Goal: Navigation & Orientation: Locate item on page

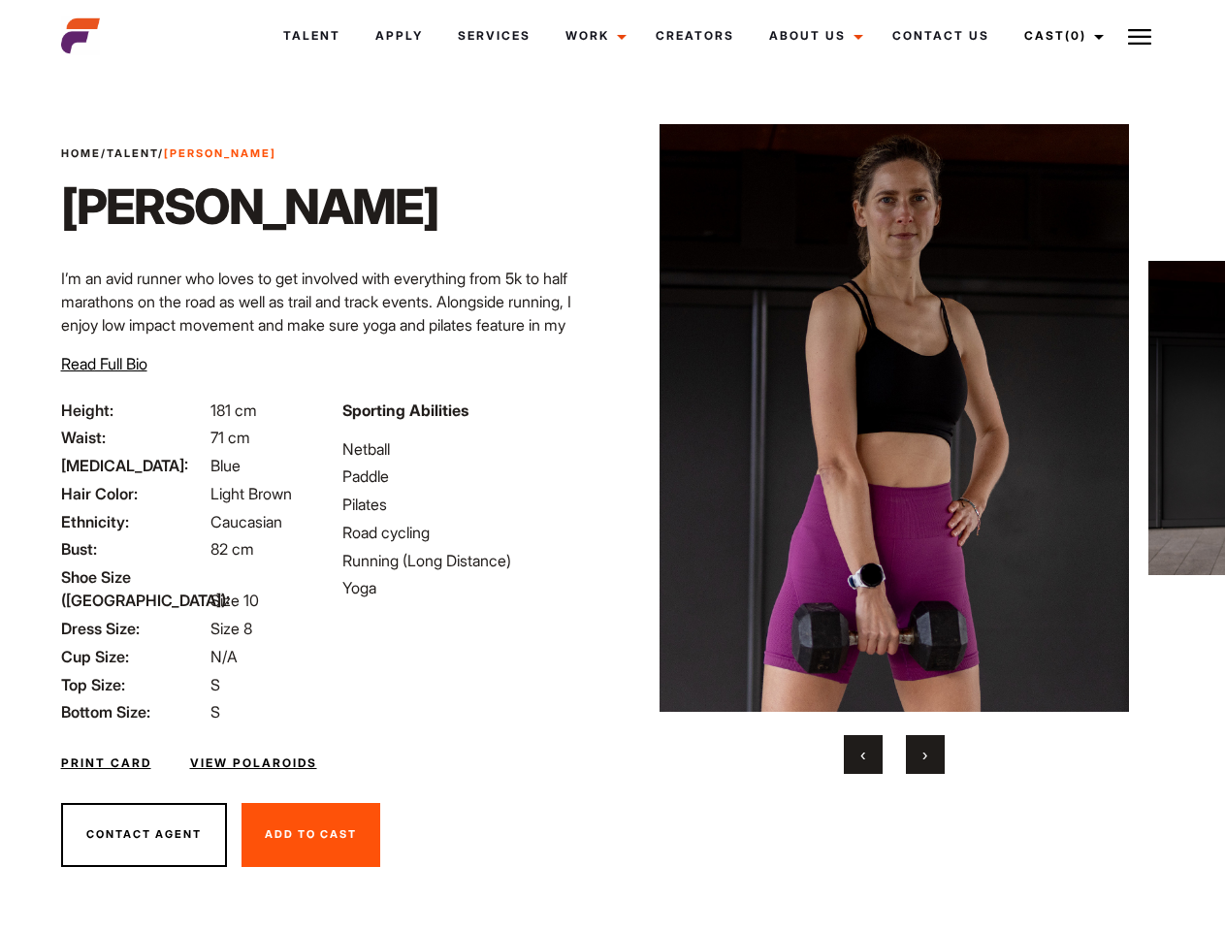
click at [1059, 36] on link "Cast (0)" at bounding box center [1061, 36] width 109 height 52
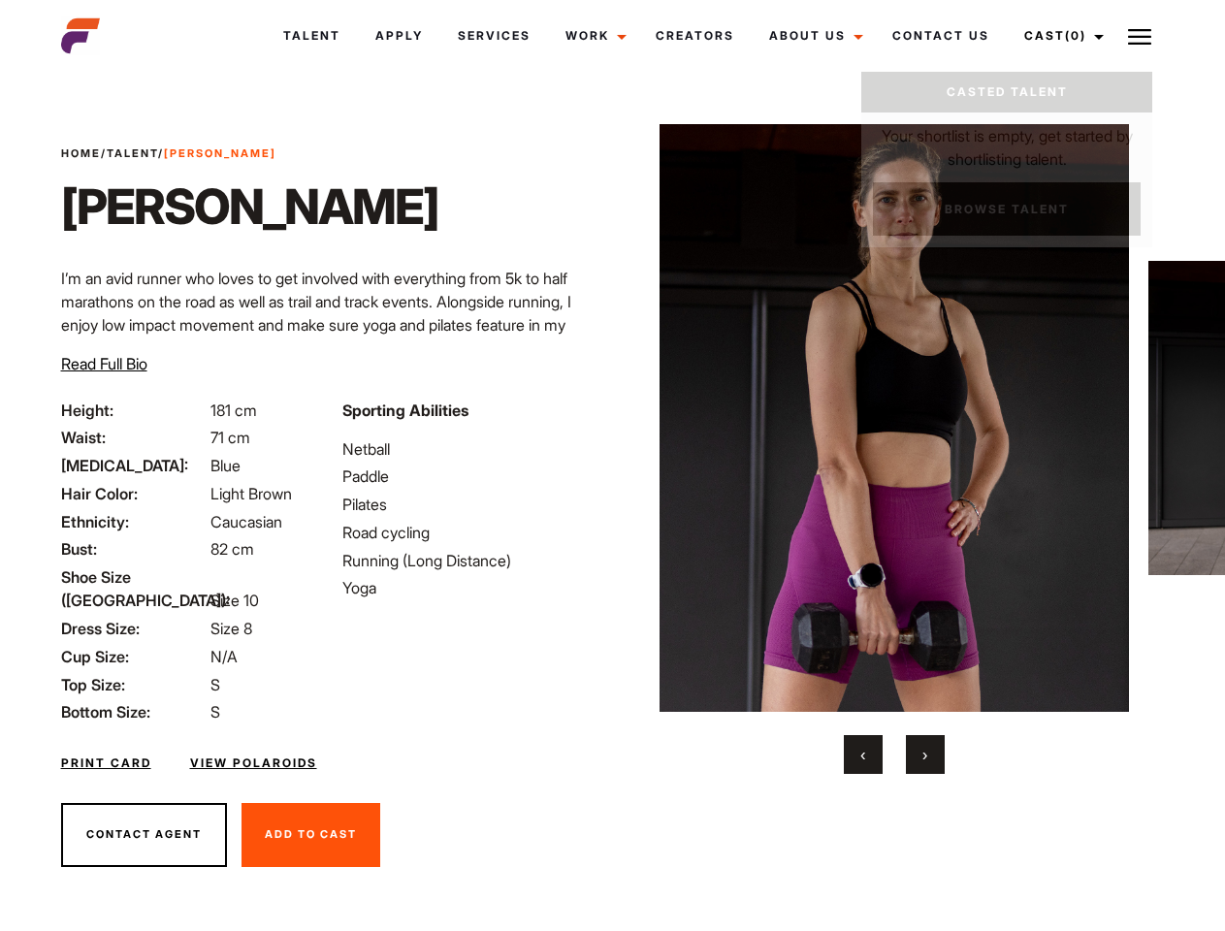
click at [1139, 36] on img at bounding box center [1139, 36] width 23 height 23
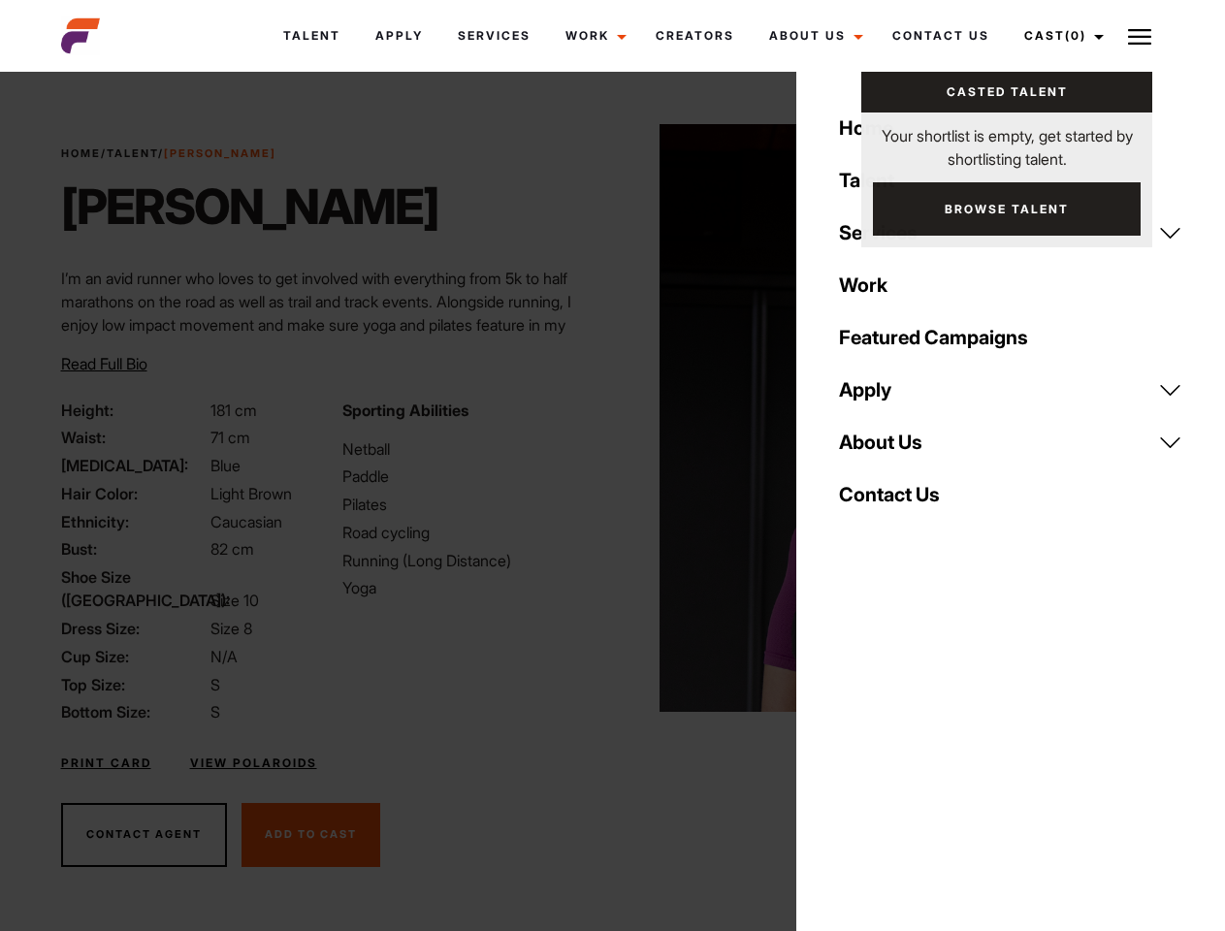
click at [893, 449] on img at bounding box center [894, 418] width 470 height 588
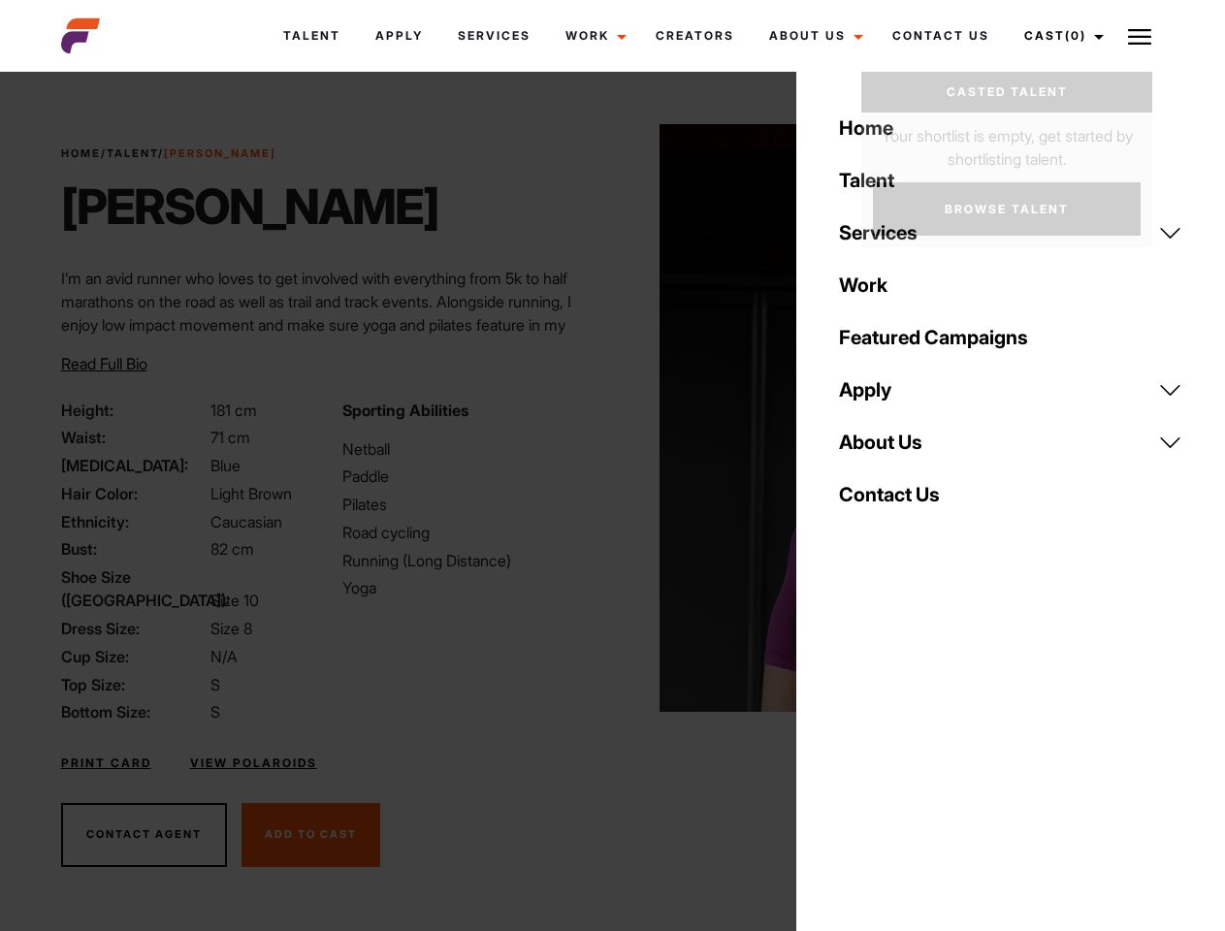
click at [612, 418] on div "Sporting Abilities Netball Paddle Pilates Road cycling Running (Long Distance) …" at bounding box center [471, 562] width 281 height 326
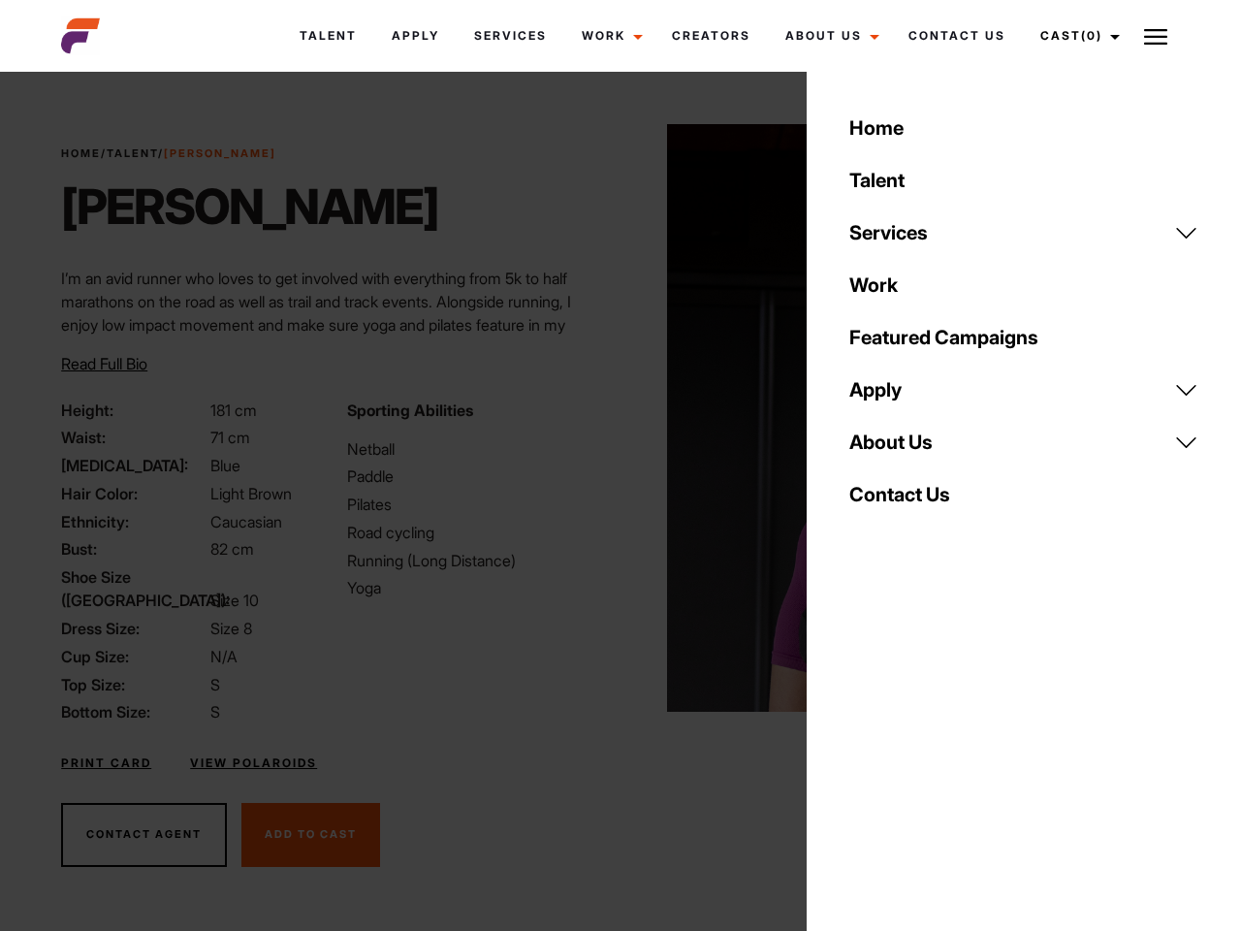
click at [863, 754] on div "Home Talent Services Talent Casting Photography Videography Creative Hair and M…" at bounding box center [1024, 465] width 434 height 931
click at [925, 754] on div "Home Talent Services Talent Casting Photography Videography Creative Hair and M…" at bounding box center [1024, 465] width 434 height 931
